Goal: Task Accomplishment & Management: Manage account settings

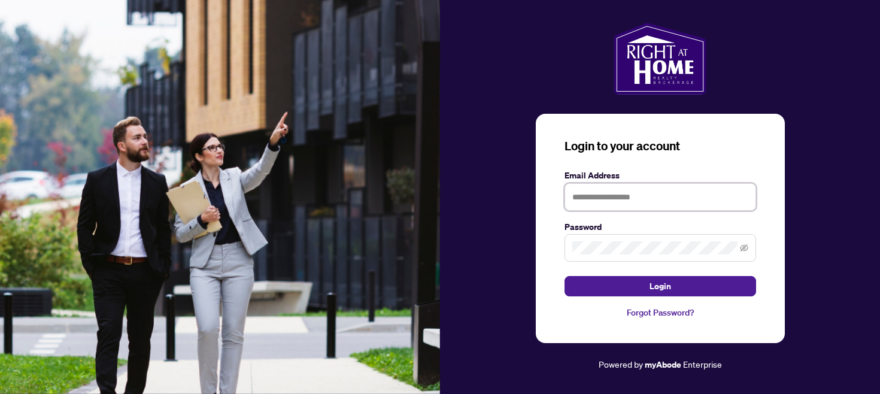
type input "**********"
click at [659, 286] on button "Login" at bounding box center [659, 286] width 191 height 20
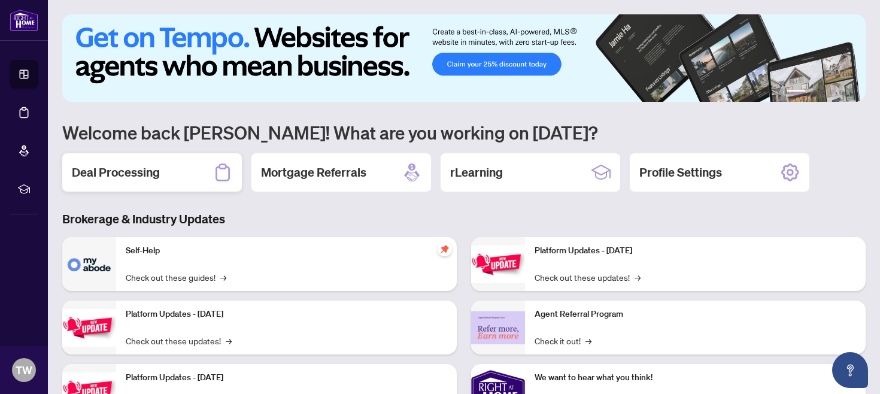
click at [136, 175] on h2 "Deal Processing" at bounding box center [116, 172] width 88 height 17
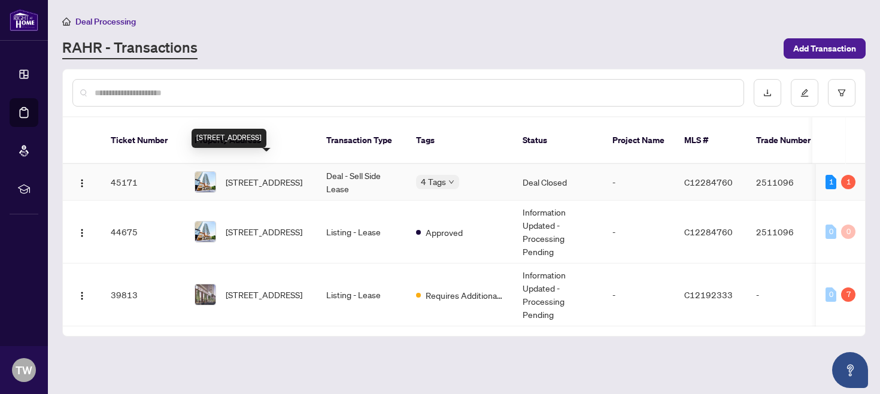
click at [255, 175] on span "[STREET_ADDRESS]" at bounding box center [264, 181] width 77 height 13
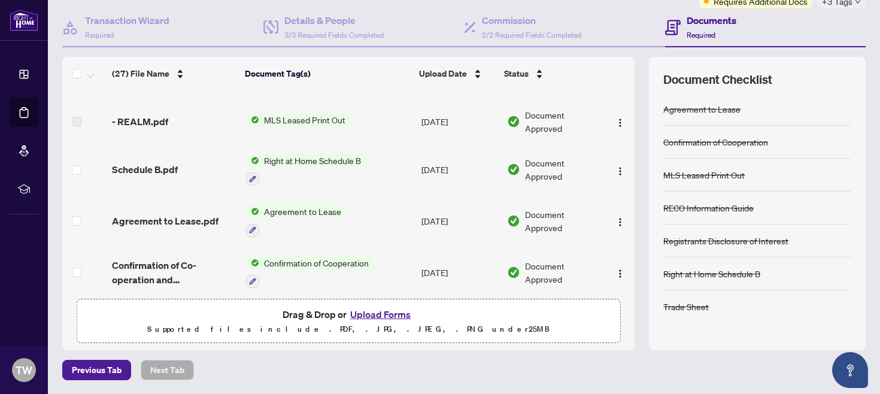
scroll to position [807, 0]
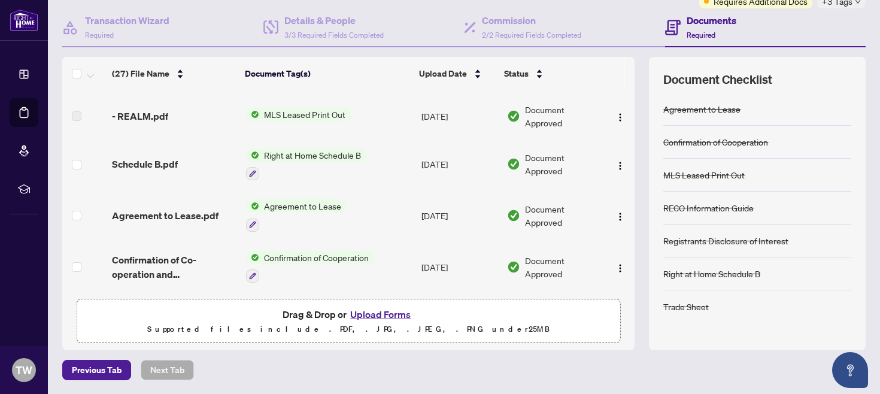
click at [305, 210] on span "Agreement to Lease" at bounding box center [302, 205] width 87 height 13
click at [298, 270] on span "Agreement to Lease" at bounding box center [284, 267] width 87 height 13
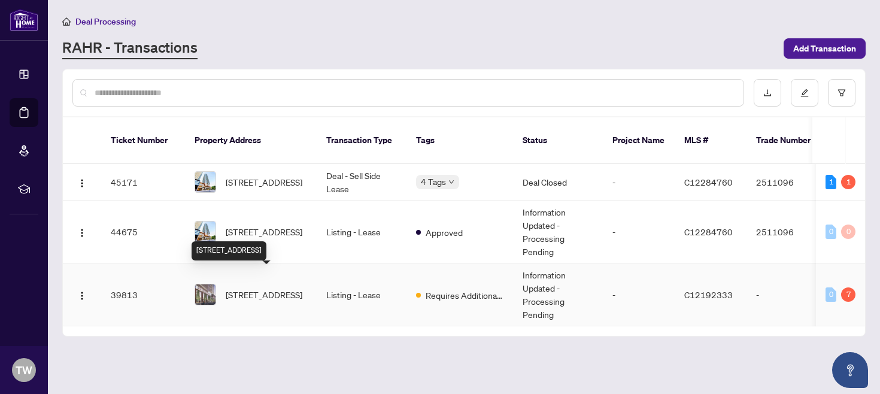
click at [276, 288] on span "[STREET_ADDRESS]" at bounding box center [264, 294] width 77 height 13
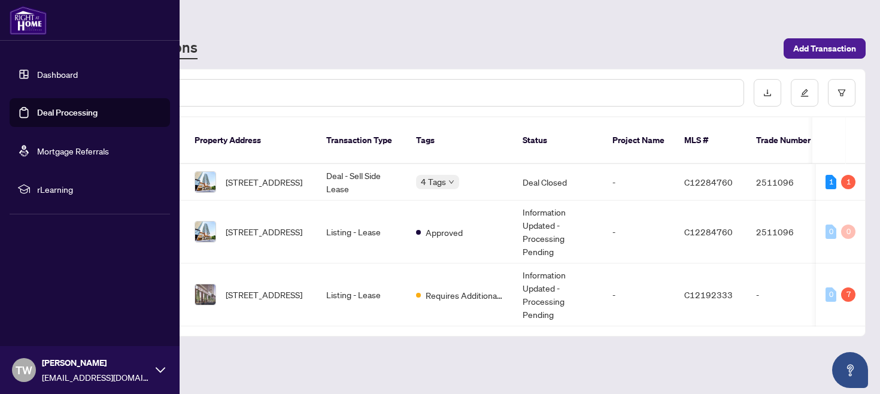
click at [157, 370] on icon at bounding box center [161, 370] width 10 height 10
click at [51, 300] on span "Logout" at bounding box center [48, 298] width 27 height 19
